Goal: Find specific page/section: Find specific page/section

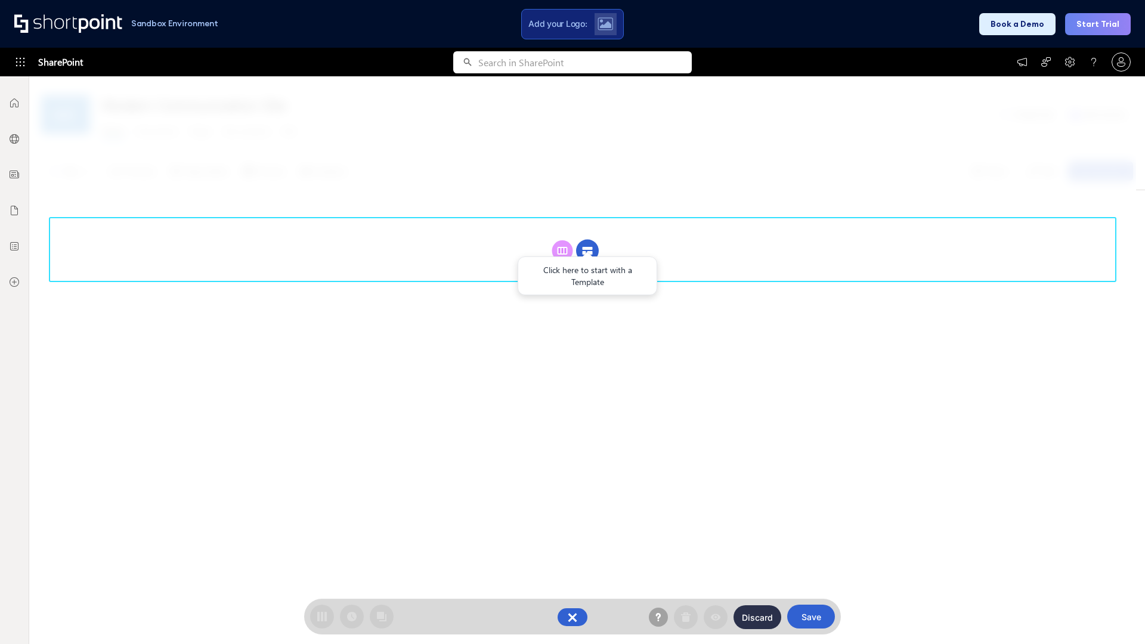
click at [587, 240] on circle at bounding box center [587, 251] width 23 height 23
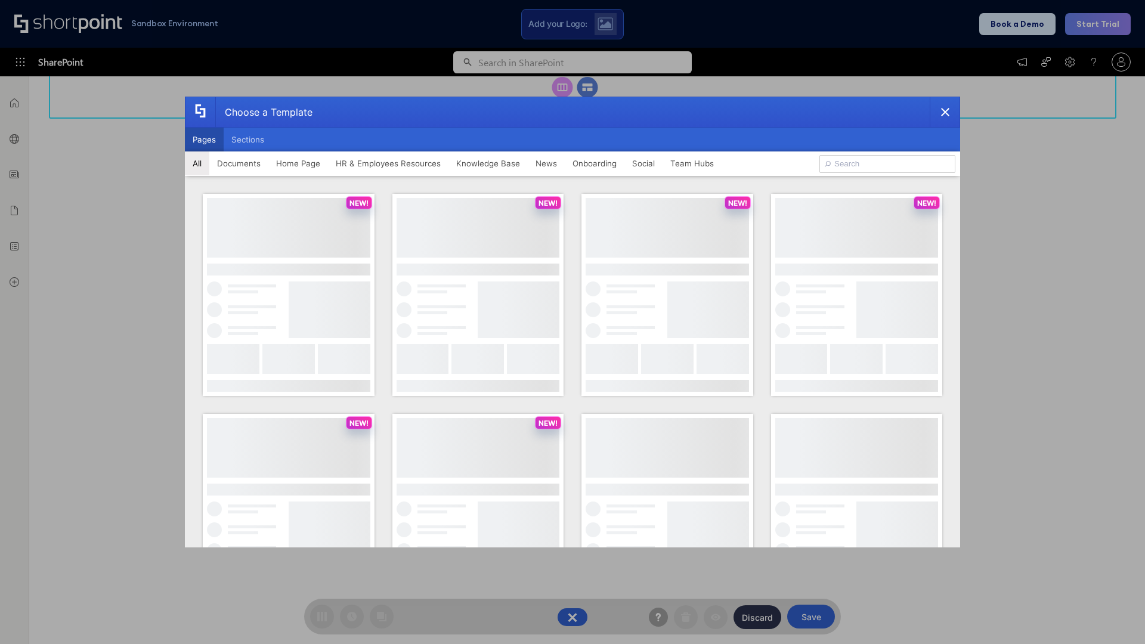
click at [204, 140] on button "Pages" at bounding box center [204, 140] width 39 height 24
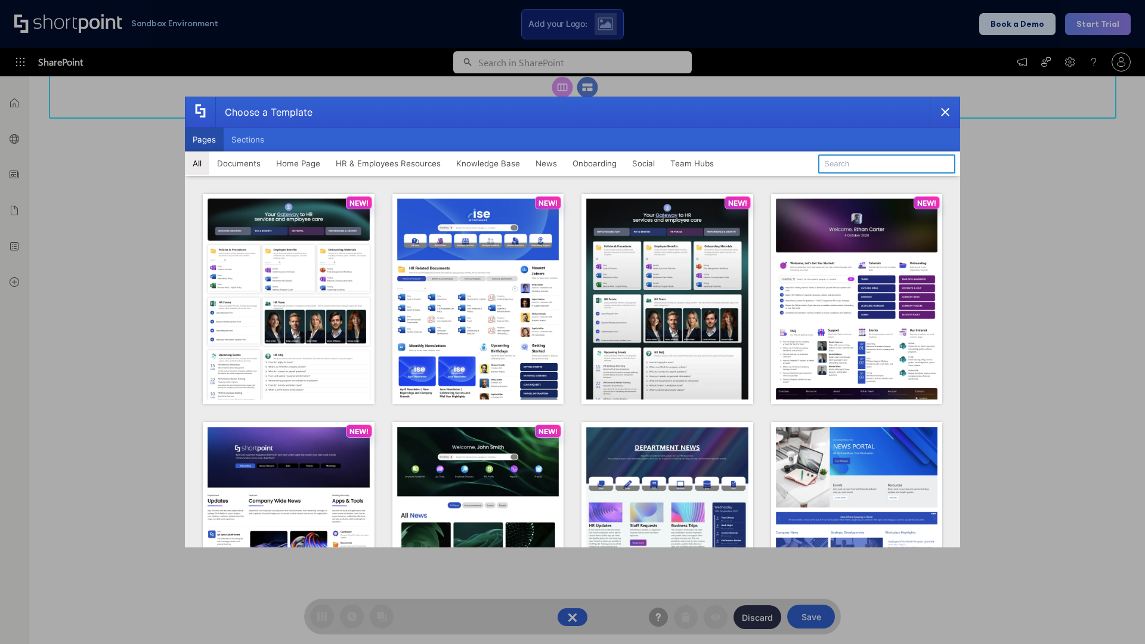
type input "Team Hub 4"
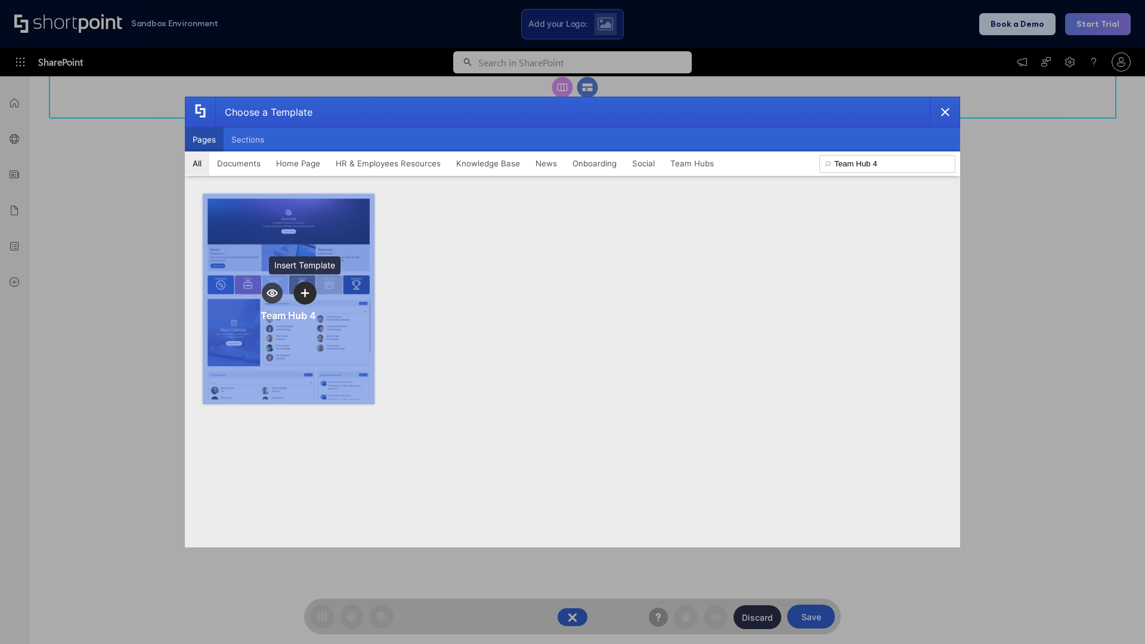
click at [305, 293] on icon "template selector" at bounding box center [304, 293] width 8 height 8
